Goal: Contribute content: Contribute content

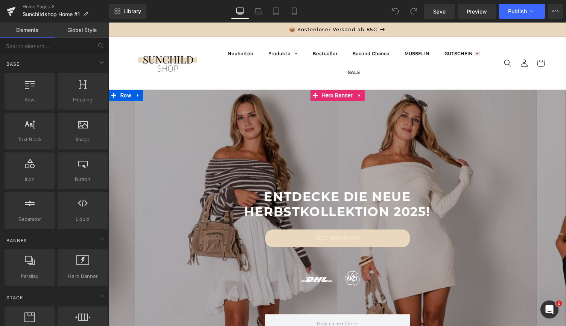
click at [478, 144] on div at bounding box center [337, 259] width 457 height 339
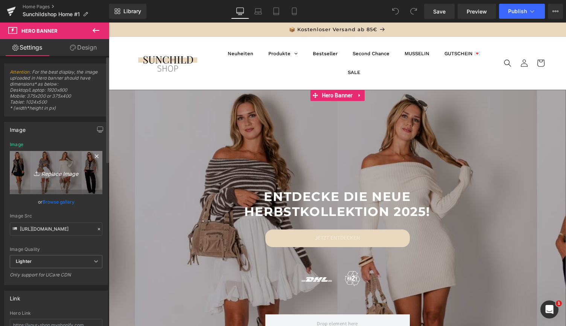
click at [85, 169] on link "Replace Image" at bounding box center [56, 172] width 93 height 43
type input "C:\fakepath\Banner für die neue Website (15).jpg"
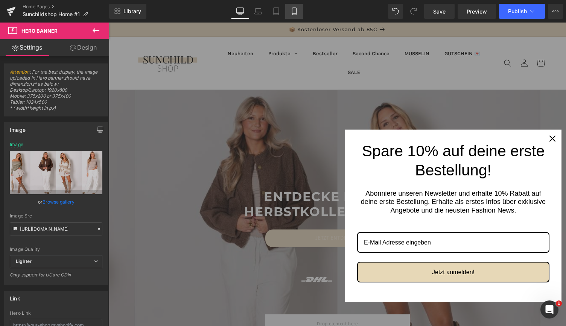
click at [293, 12] on icon at bounding box center [294, 12] width 8 height 8
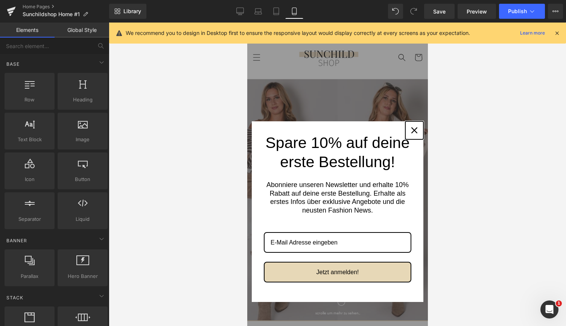
click at [412, 125] on div "Close" at bounding box center [414, 131] width 12 height 12
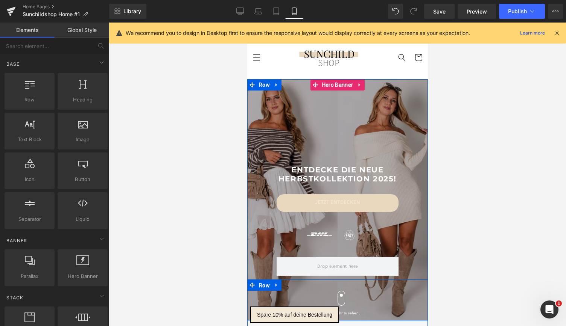
click at [258, 284] on span "Row" at bounding box center [264, 285] width 15 height 11
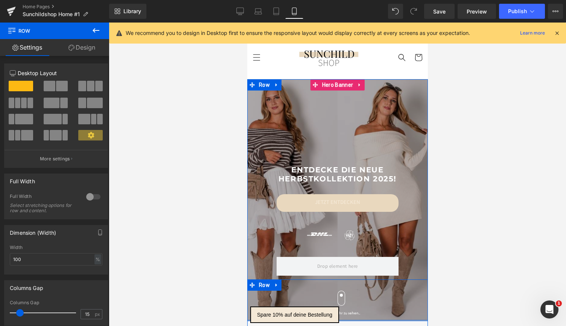
click at [293, 289] on div "Text Block Row scrolle um mehr zu sehen.. Text Block Row Row" at bounding box center [337, 300] width 181 height 41
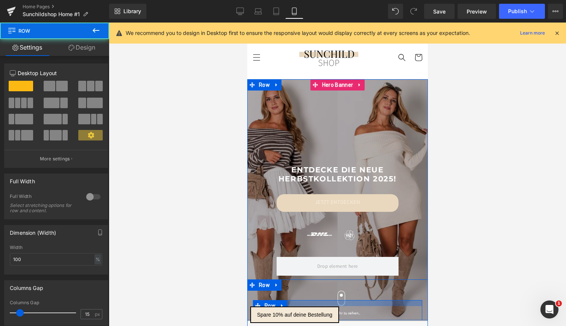
click at [408, 301] on div at bounding box center [336, 304] width 169 height 6
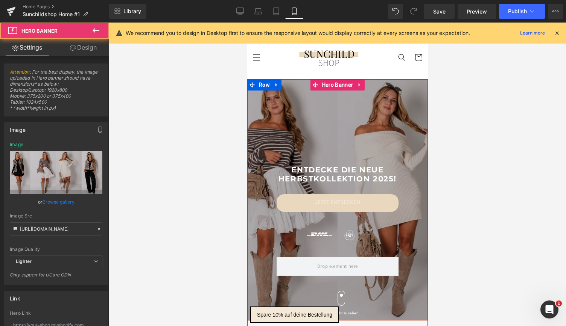
click at [419, 208] on span "ENTDECKE DIE neue Herbstkollektion 2025! Heading Row JETZT ENTDECKEN Button Tex…" at bounding box center [337, 234] width 181 height 174
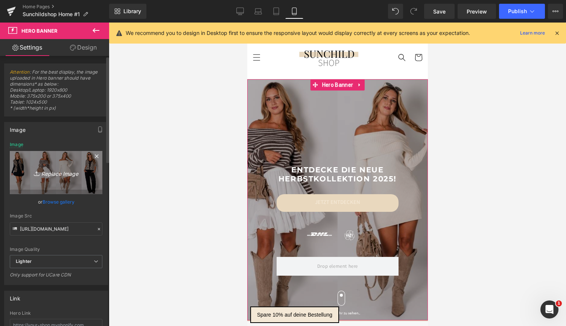
click at [67, 180] on link "Replace Image" at bounding box center [56, 172] width 93 height 43
type input "C:\fakepath\Banner für die neue Website (15).jpg"
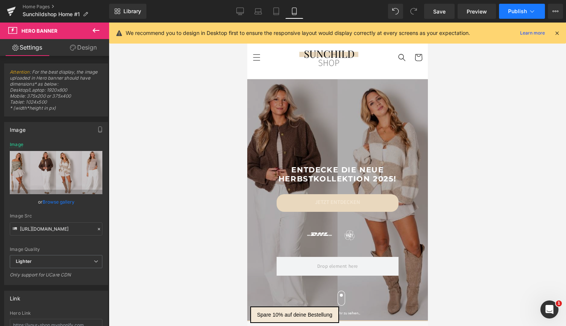
click at [527, 13] on button "Publish" at bounding box center [522, 11] width 46 height 15
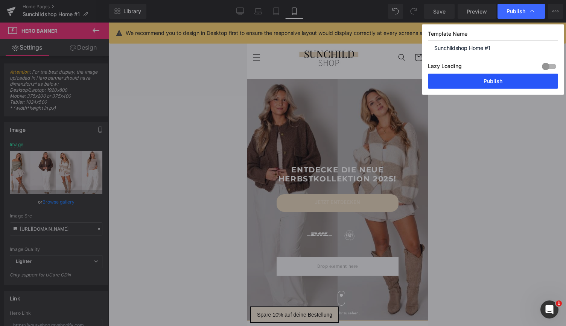
click at [496, 81] on button "Publish" at bounding box center [493, 81] width 130 height 15
